Goal: Find specific page/section: Find specific page/section

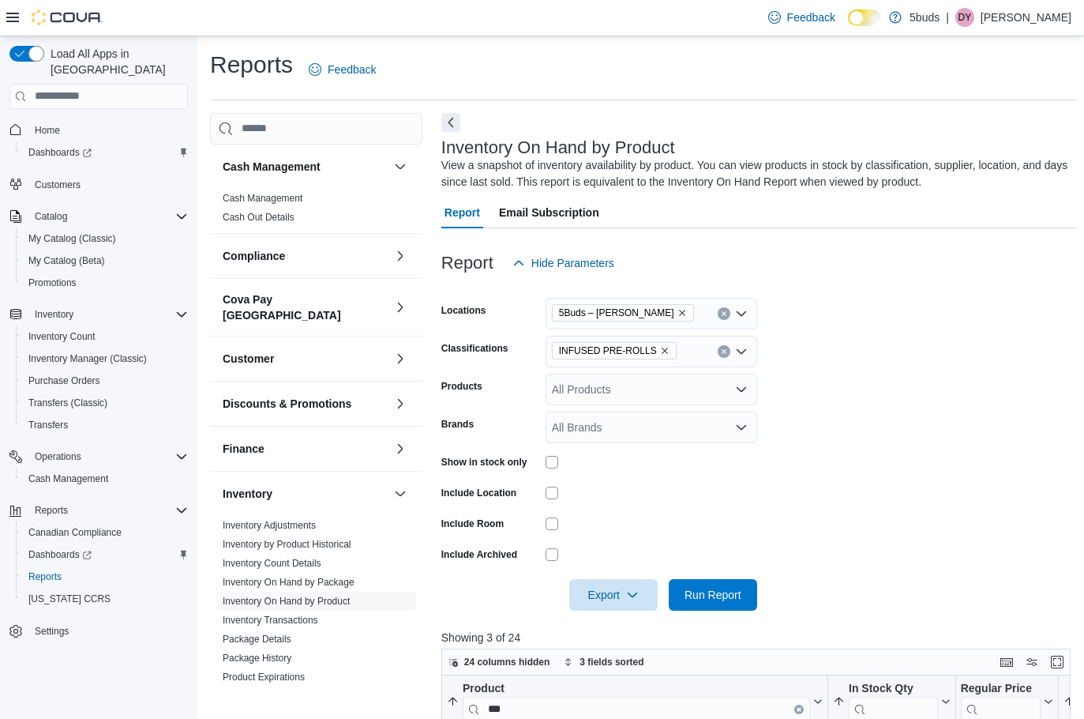
scroll to position [517, 0]
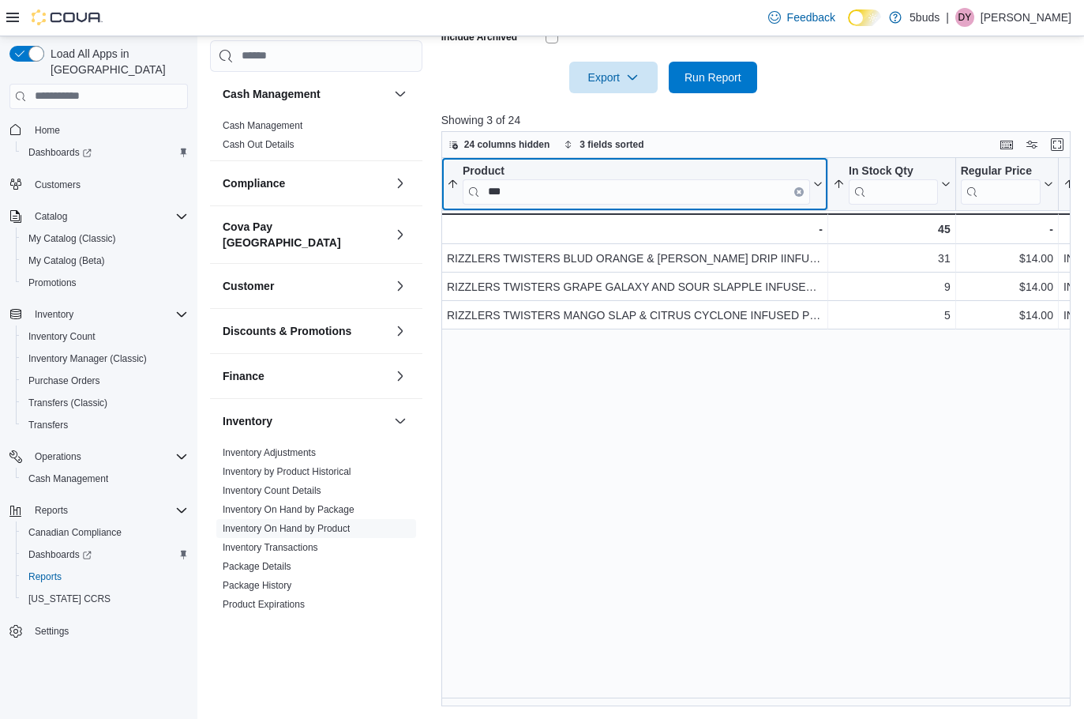
click at [797, 189] on icon "Clear input" at bounding box center [799, 191] width 5 height 5
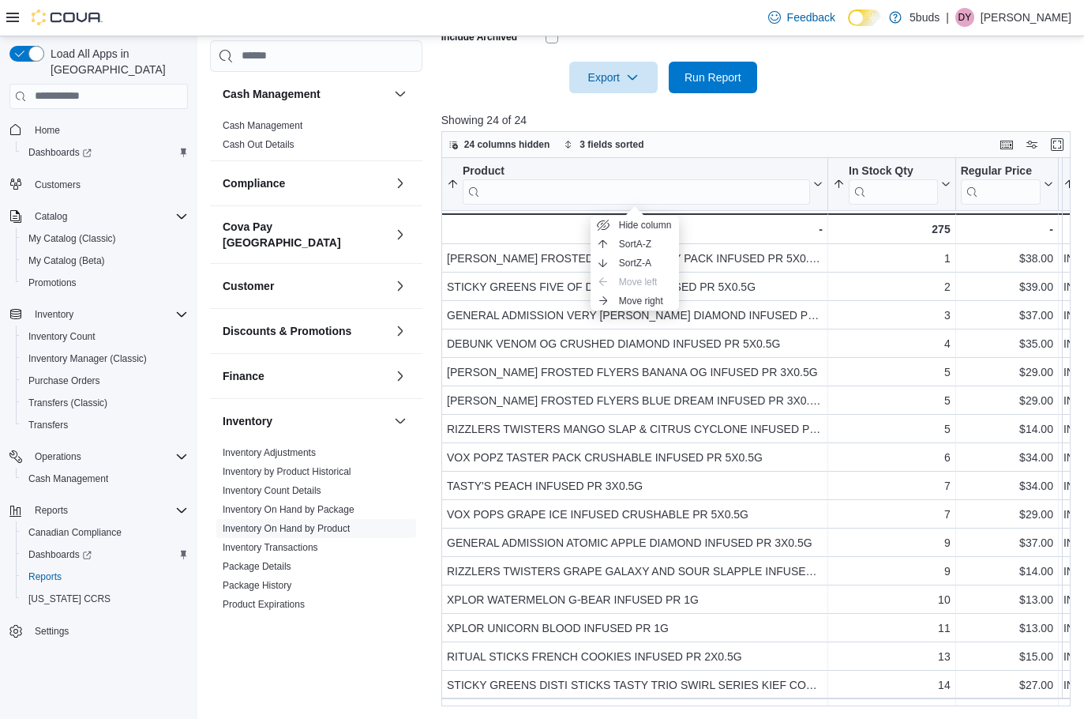
click at [1067, 20] on p "[PERSON_NAME]" at bounding box center [1026, 17] width 91 height 19
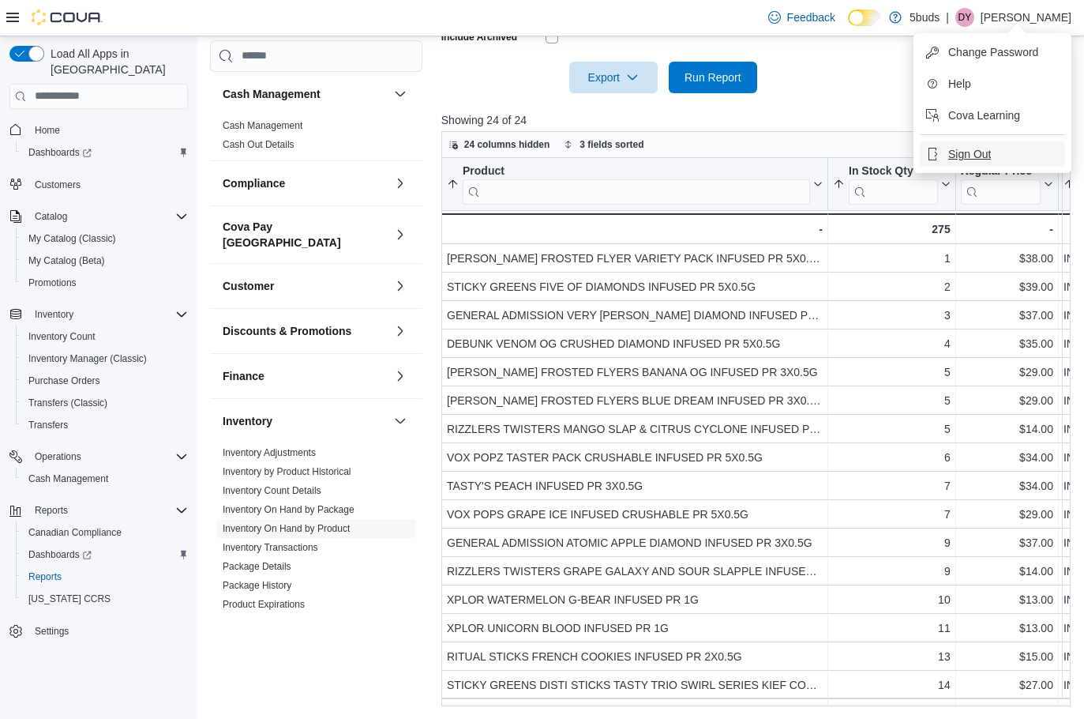
click at [1015, 145] on button "Sign Out" at bounding box center [992, 153] width 145 height 25
